Goal: Task Accomplishment & Management: Manage account settings

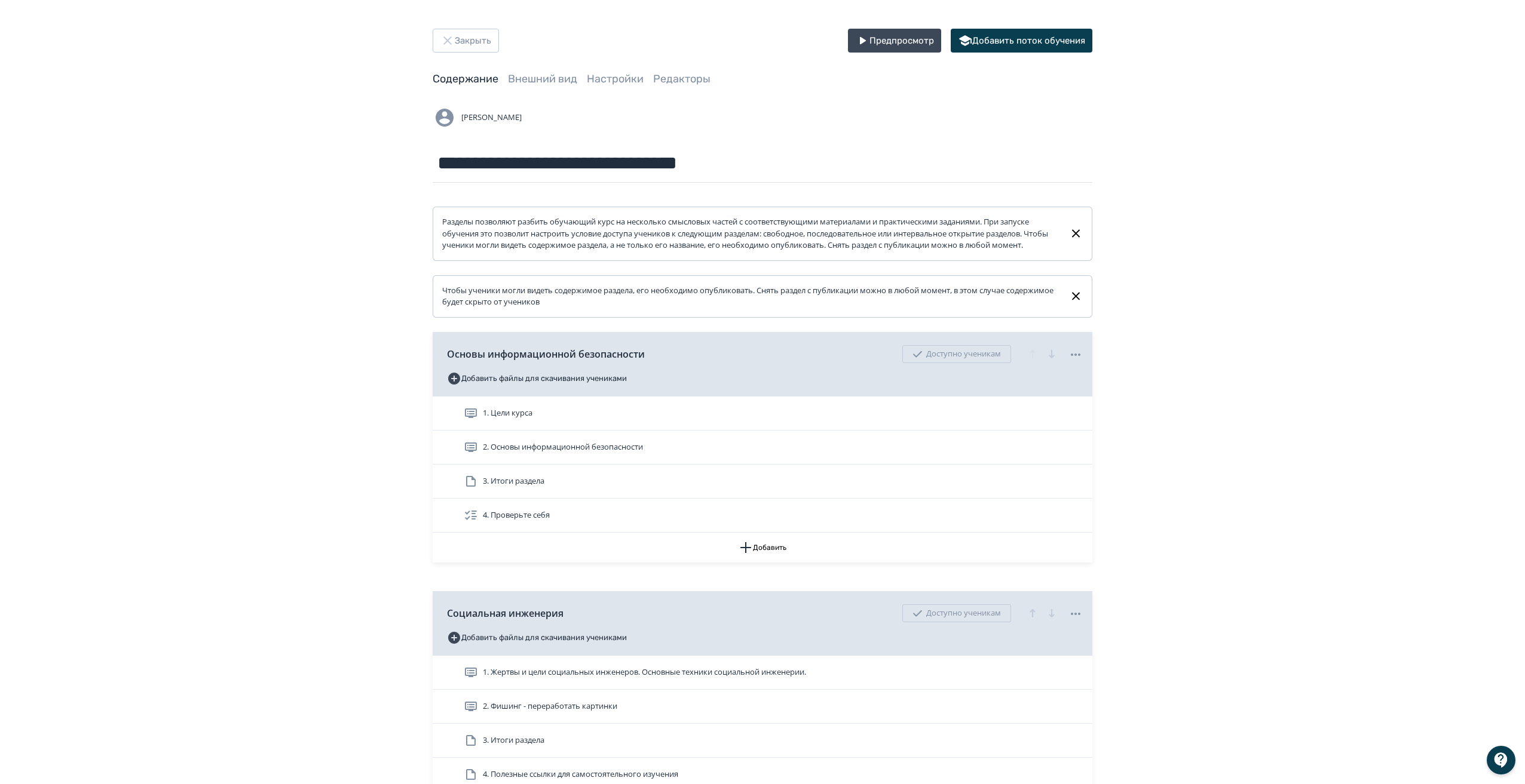
scroll to position [532, 0]
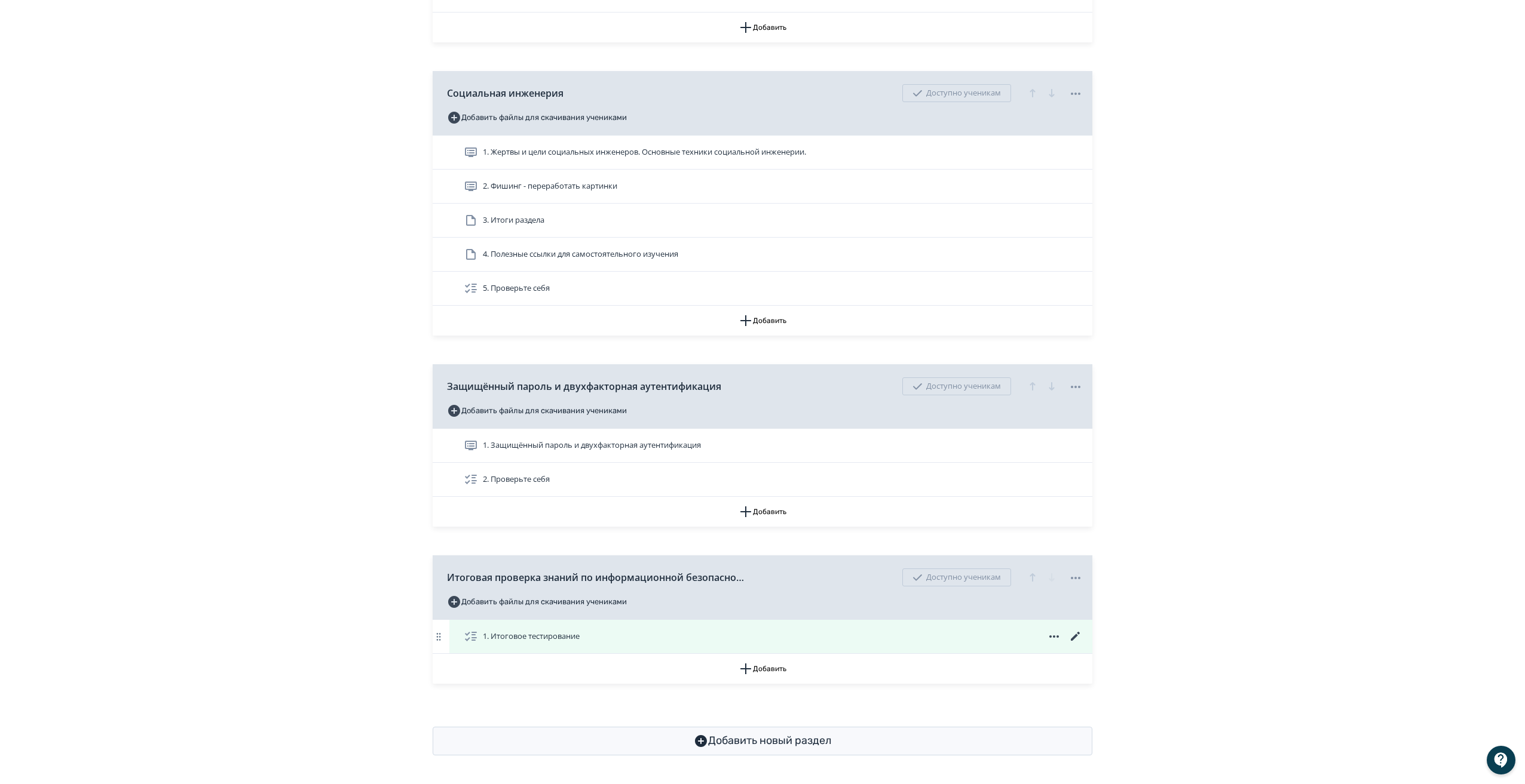
click at [1071, 635] on icon at bounding box center [1076, 637] width 15 height 15
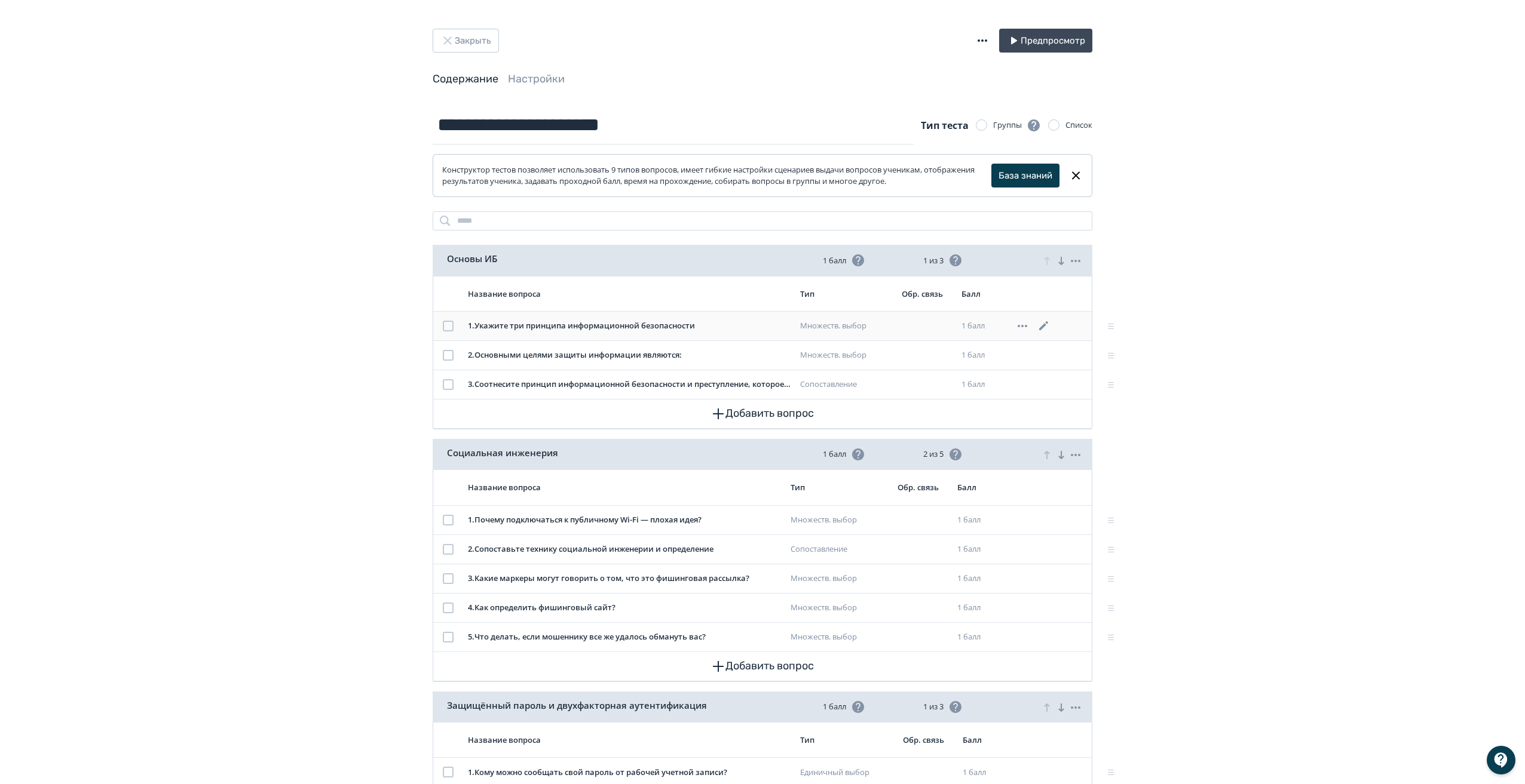
click at [448, 326] on div at bounding box center [448, 326] width 11 height 11
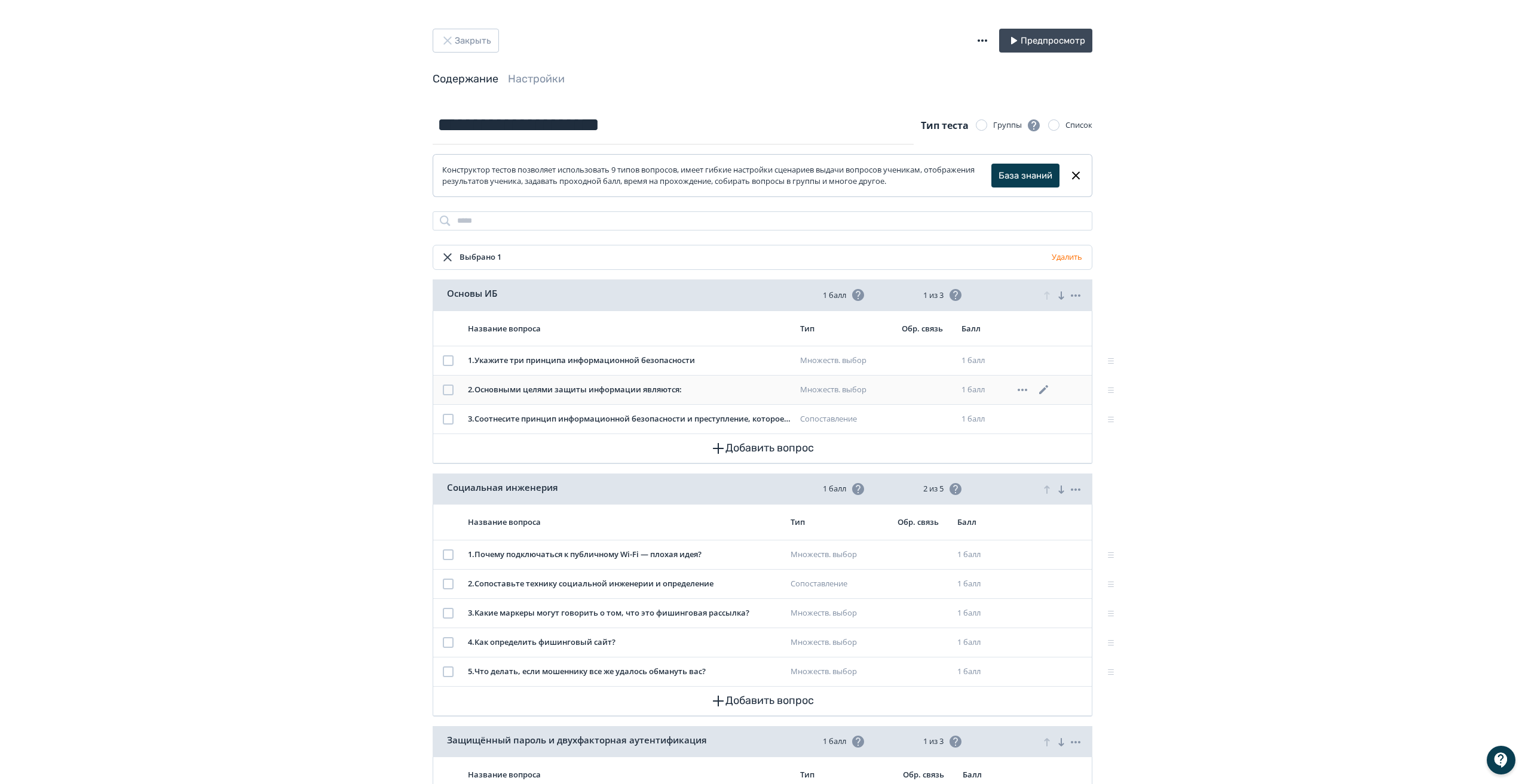
click at [445, 387] on div at bounding box center [448, 390] width 11 height 11
click at [447, 422] on div at bounding box center [448, 419] width 11 height 11
click at [1070, 259] on button "Удалить" at bounding box center [1067, 257] width 35 height 19
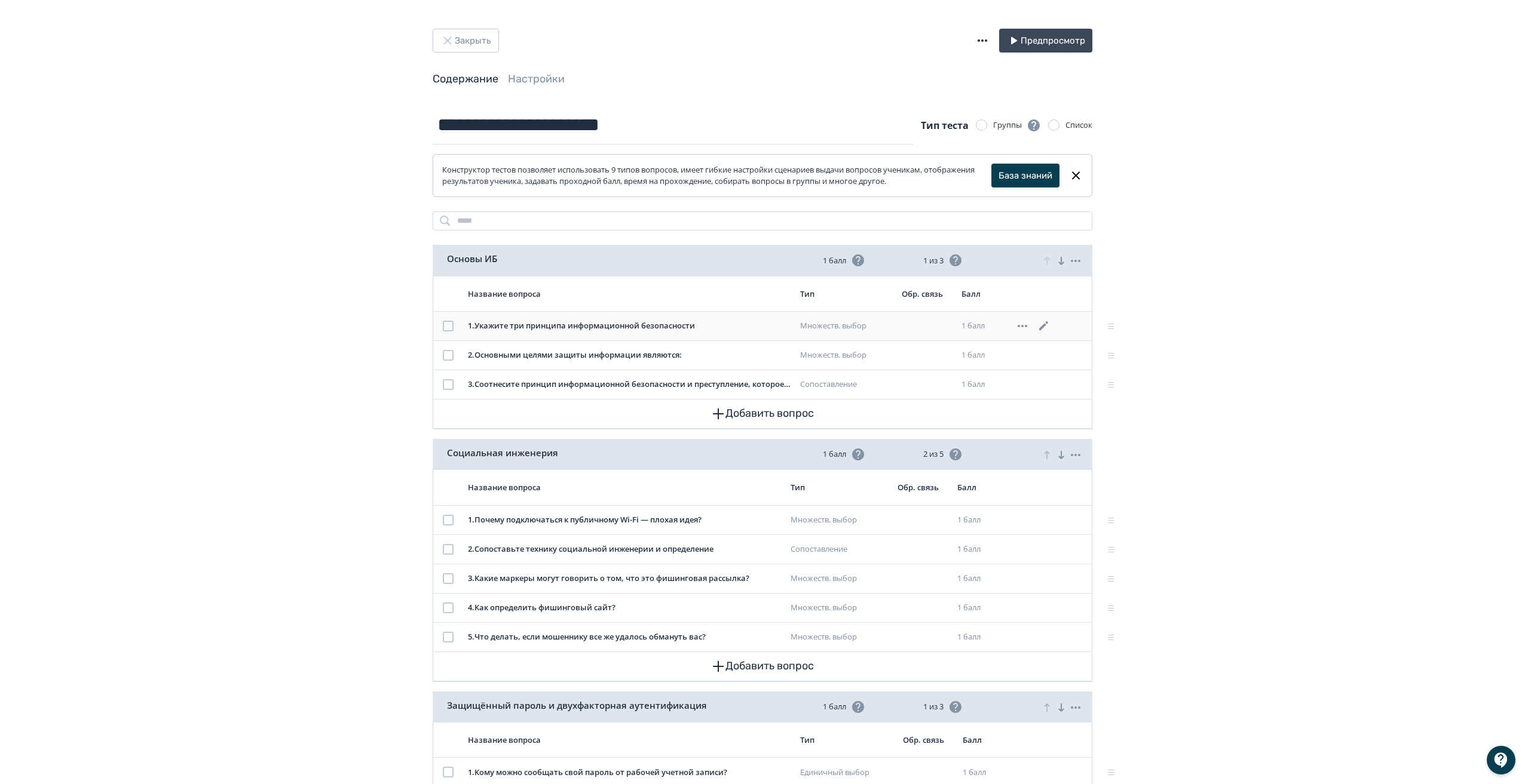
click at [448, 327] on div at bounding box center [448, 326] width 11 height 11
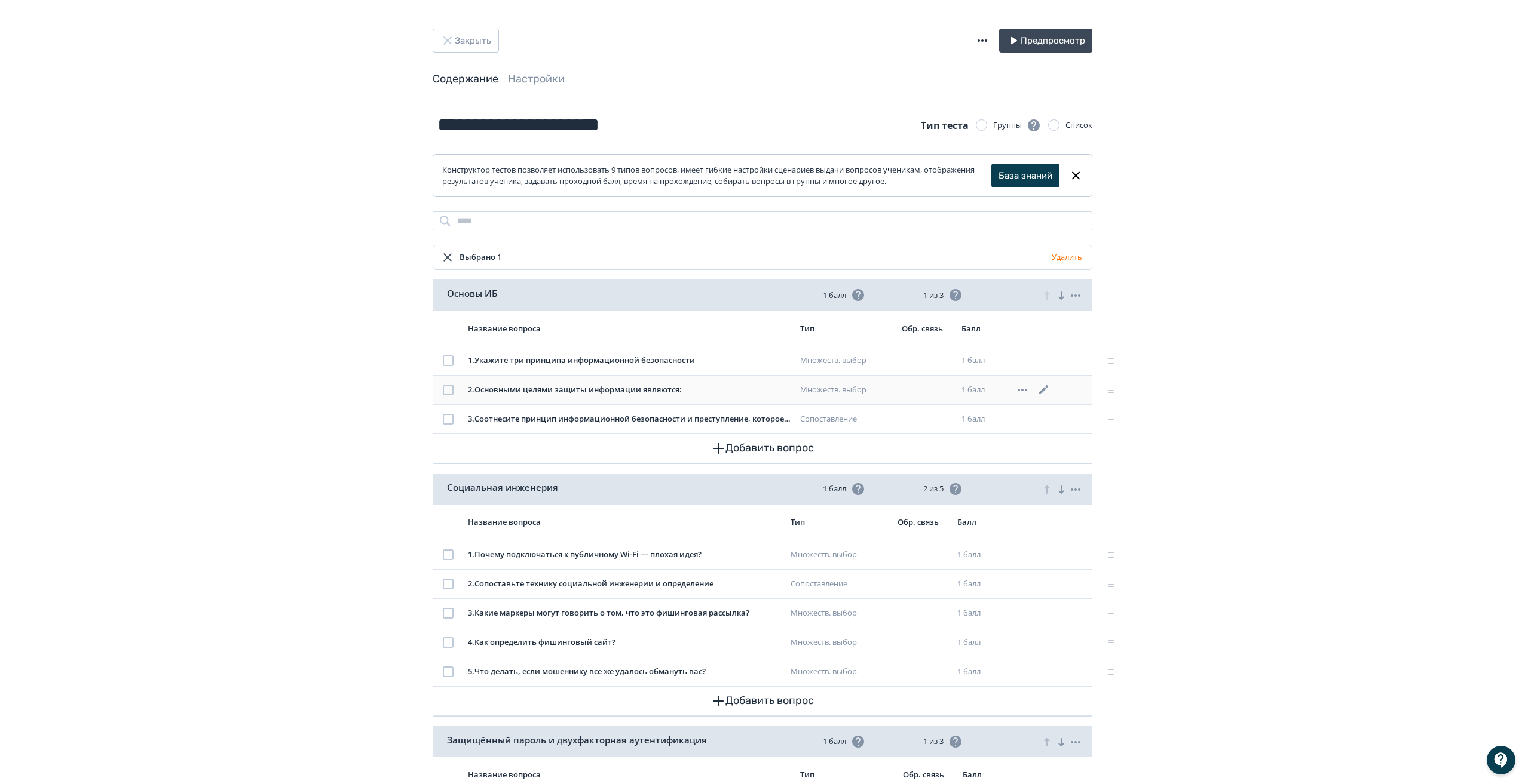
click at [448, 383] on td at bounding box center [448, 389] width 30 height 29
drag, startPoint x: 446, startPoint y: 388, endPoint x: 448, endPoint y: 399, distance: 11.2
click at [446, 389] on div at bounding box center [448, 390] width 11 height 11
click at [449, 419] on div at bounding box center [448, 419] width 11 height 11
click at [1071, 256] on button "Удалить" at bounding box center [1067, 257] width 35 height 19
